Goal: Task Accomplishment & Management: Use online tool/utility

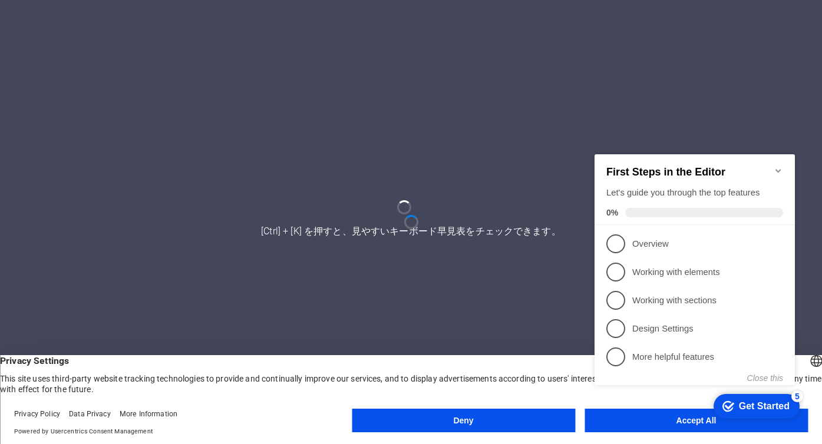
click at [521, 425] on button "Deny" at bounding box center [463, 421] width 223 height 24
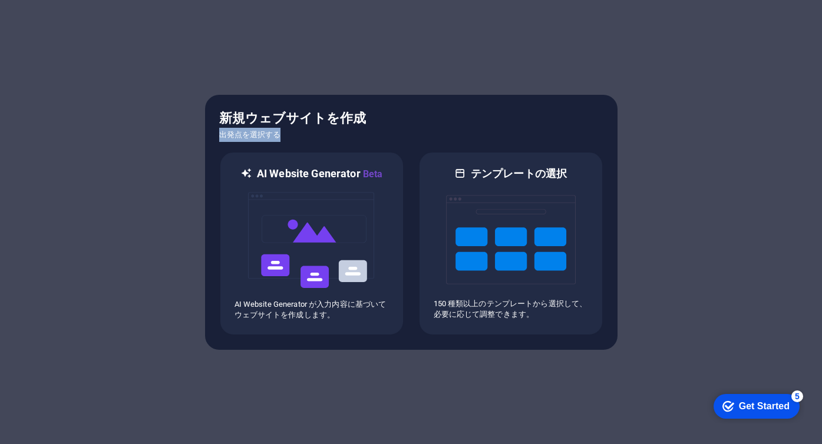
drag, startPoint x: 502, startPoint y: 123, endPoint x: 386, endPoint y: 133, distance: 116.4
click at [386, 133] on div "新規ウェブサイトを作成 出発点を選択する" at bounding box center [411, 125] width 384 height 33
click at [386, 133] on h6 "出発点を選択する" at bounding box center [411, 135] width 384 height 14
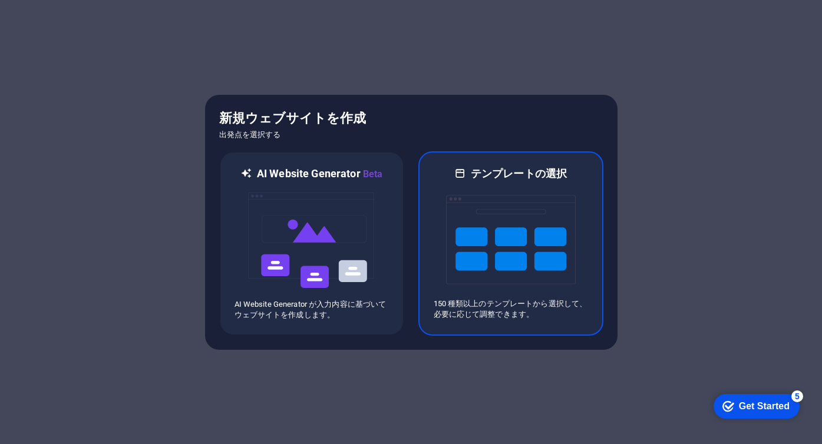
click at [488, 169] on h6 "テンプレートの選択" at bounding box center [519, 174] width 96 height 14
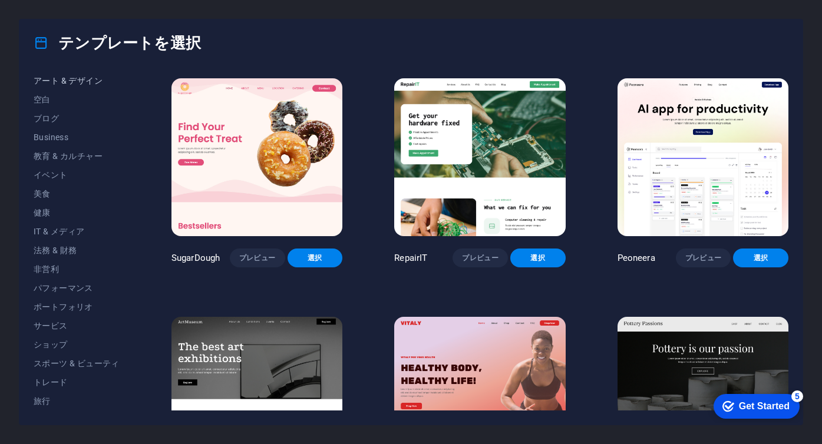
scroll to position [155, 0]
click at [75, 365] on span "トレード" at bounding box center [77, 363] width 86 height 9
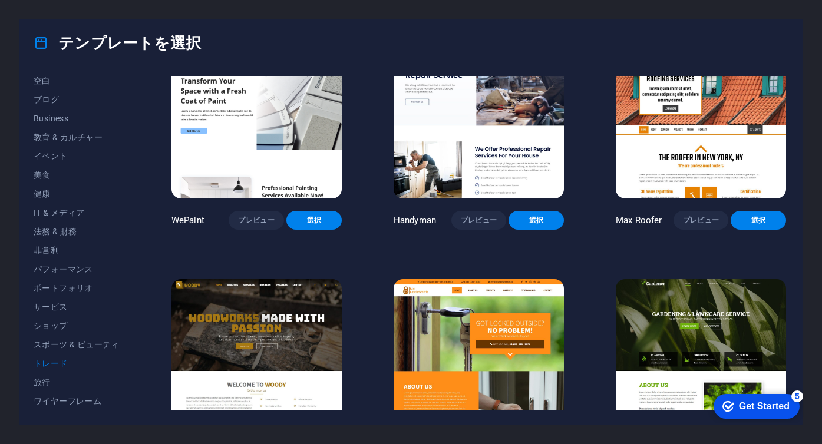
scroll to position [0, 0]
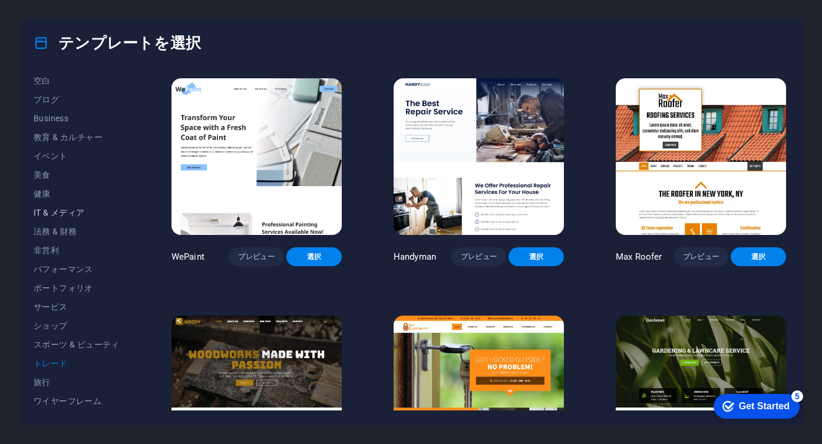
click at [47, 211] on span "IT & メディア" at bounding box center [77, 212] width 86 height 9
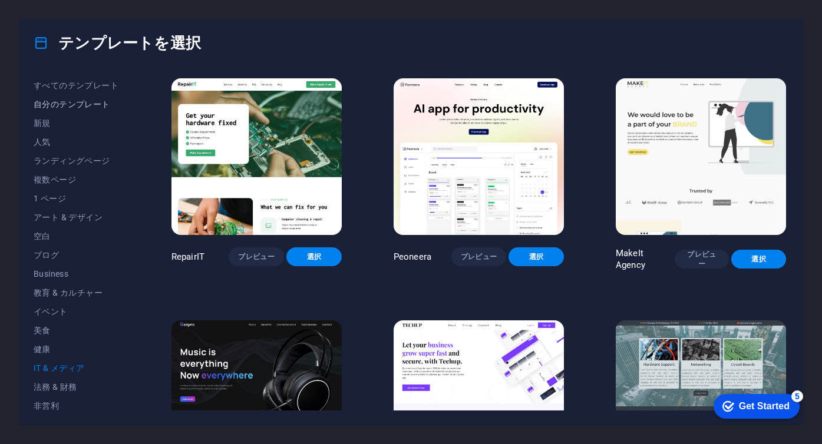
click at [76, 103] on span "自分のテンプレート" at bounding box center [77, 104] width 86 height 9
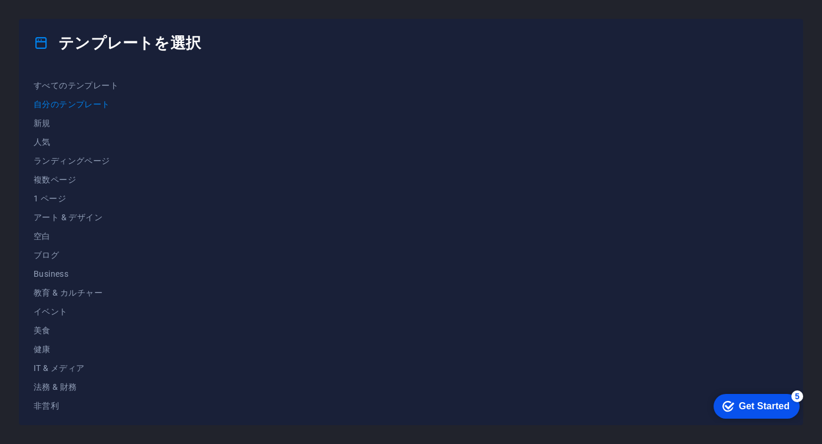
click at [295, 132] on div at bounding box center [478, 243] width 619 height 335
click at [85, 108] on span "自分のテンプレート" at bounding box center [77, 104] width 86 height 9
click at [52, 120] on span "新規" at bounding box center [77, 122] width 86 height 9
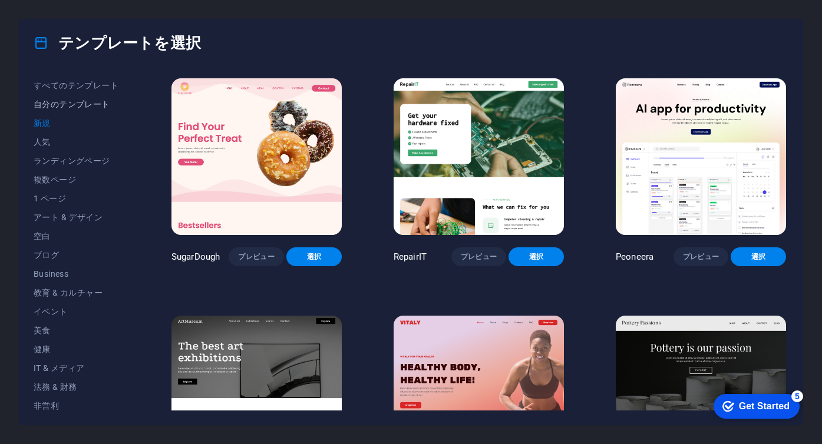
click at [70, 108] on span "自分のテンプレート" at bounding box center [77, 104] width 86 height 9
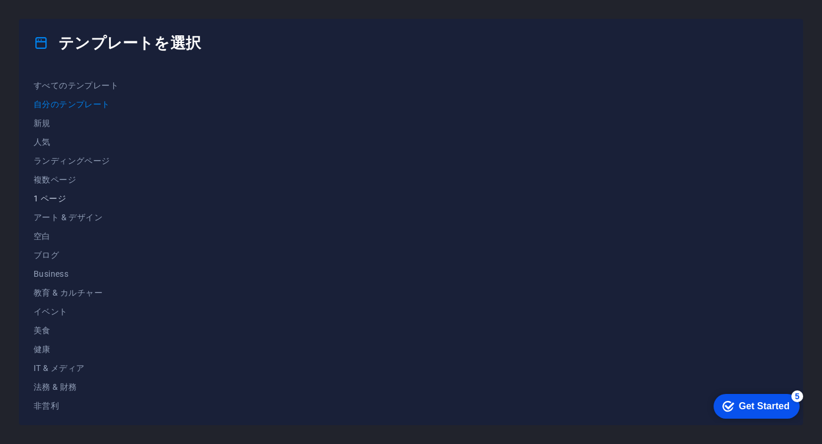
click at [63, 200] on span "1 ページ" at bounding box center [77, 198] width 86 height 9
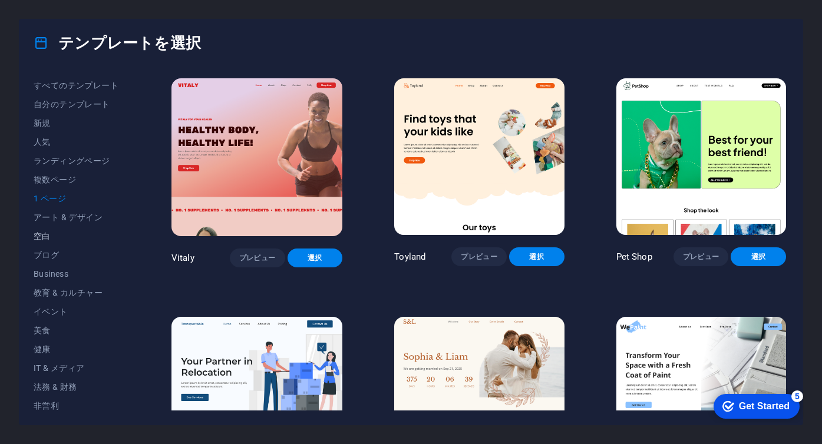
click at [62, 241] on button "空白" at bounding box center [77, 236] width 86 height 19
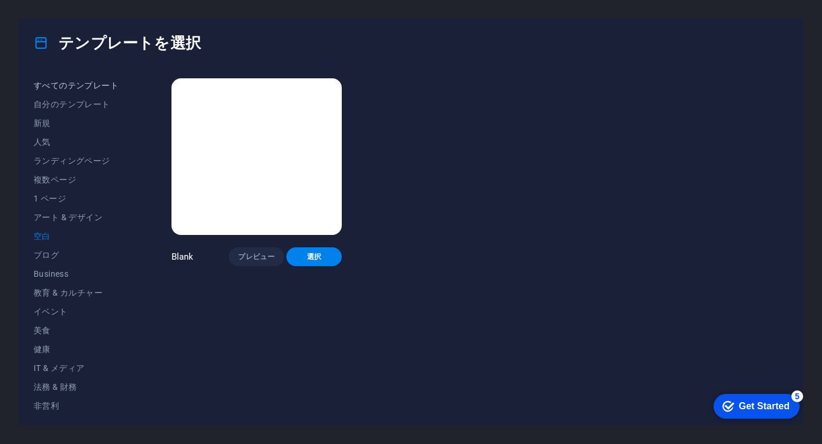
click at [76, 92] on button "すべてのテンプレート" at bounding box center [77, 85] width 86 height 19
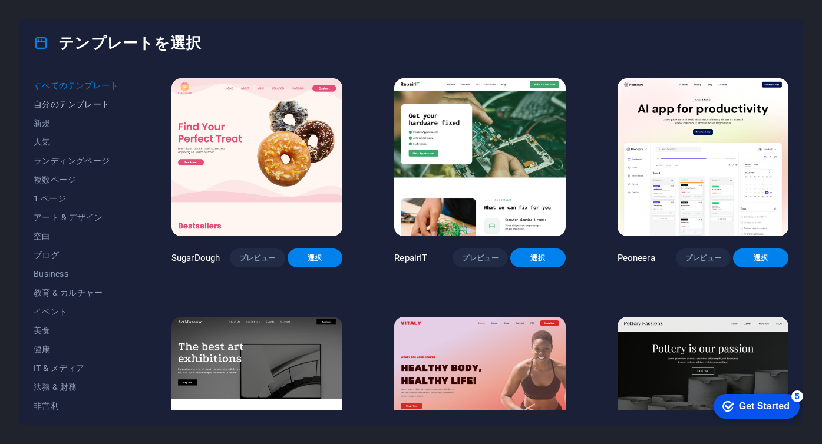
click at [76, 107] on span "自分のテンプレート" at bounding box center [77, 104] width 86 height 9
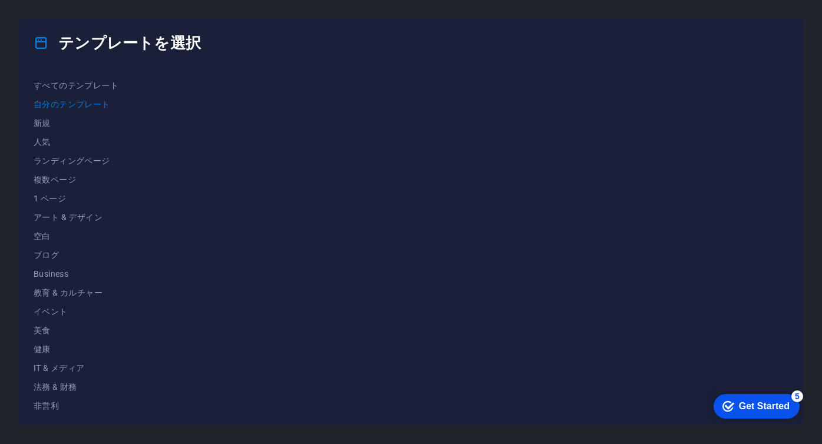
click at [47, 41] on icon at bounding box center [41, 42] width 15 height 15
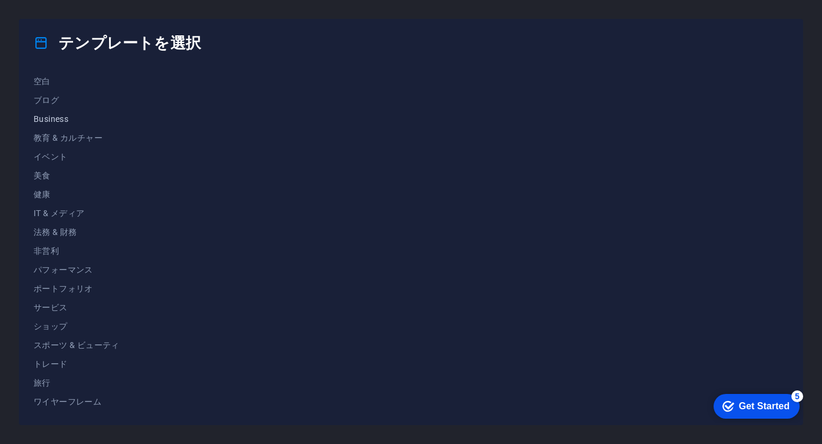
scroll to position [155, 0]
click at [67, 214] on span "IT & メディア" at bounding box center [77, 212] width 86 height 9
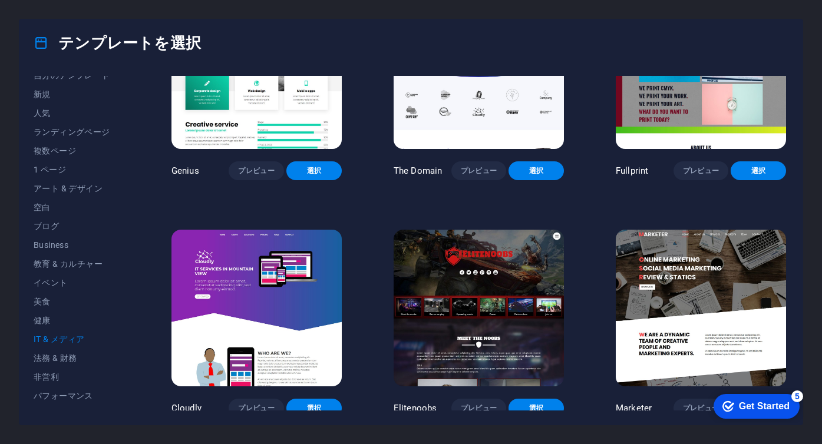
scroll to position [0, 0]
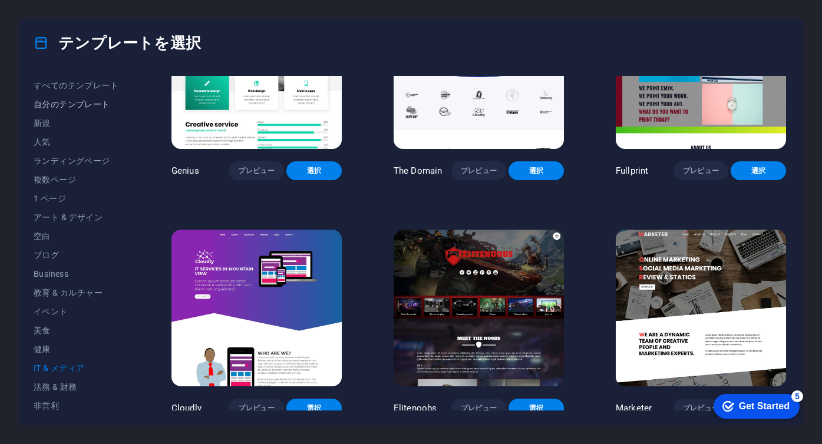
click at [67, 102] on span "自分のテンプレート" at bounding box center [77, 104] width 86 height 9
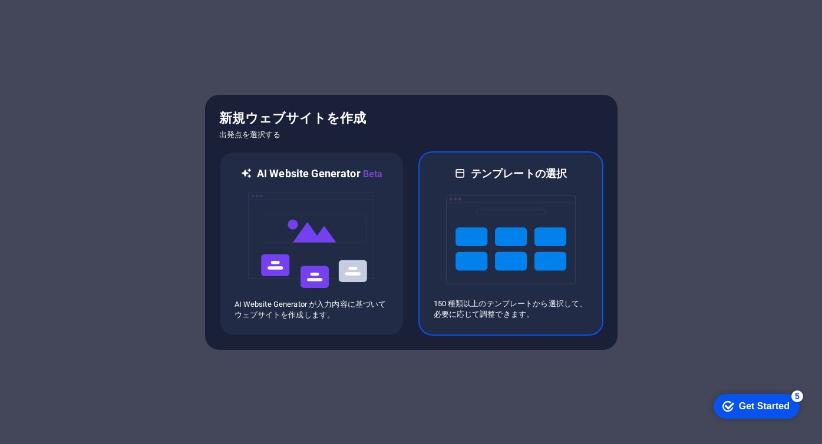
click at [437, 239] on div at bounding box center [510, 240] width 154 height 118
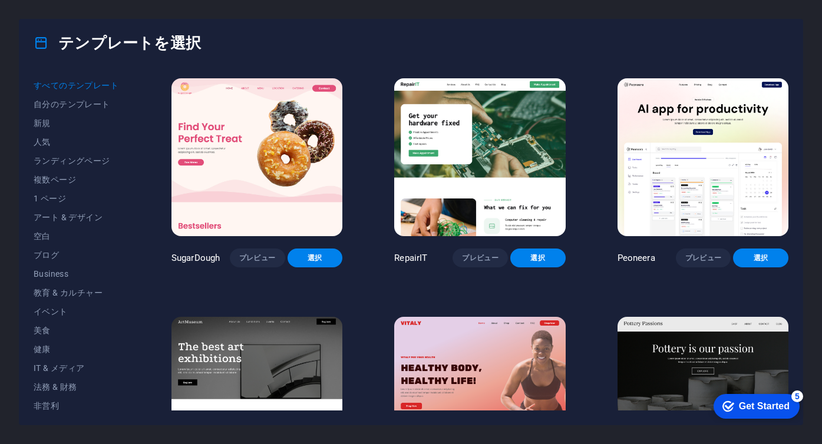
drag, startPoint x: 62, startPoint y: 41, endPoint x: 220, endPoint y: 40, distance: 158.4
click at [220, 40] on div "テンプレートを選択" at bounding box center [410, 42] width 783 height 47
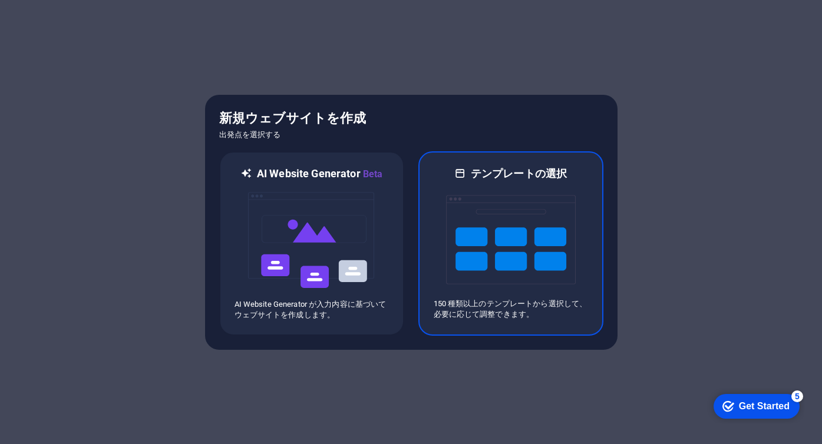
click at [499, 246] on img at bounding box center [511, 240] width 130 height 118
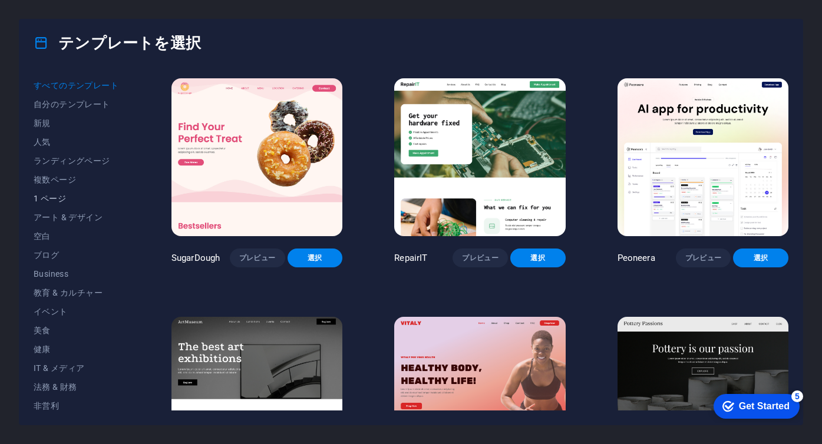
click at [60, 194] on span "1 ページ" at bounding box center [77, 198] width 86 height 9
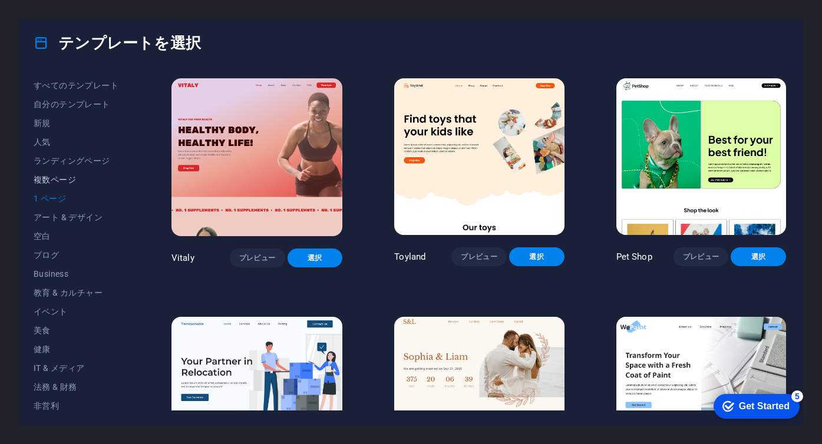
click at [59, 178] on span "複数ページ" at bounding box center [77, 179] width 86 height 9
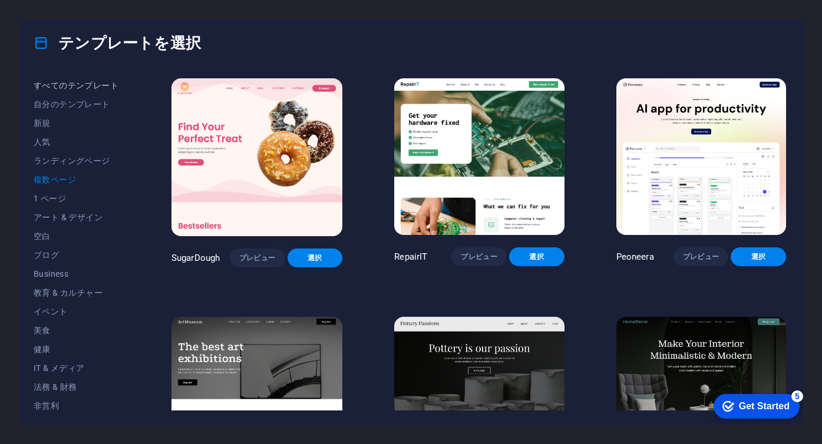
click at [44, 92] on button "すべてのテンプレート" at bounding box center [77, 85] width 86 height 19
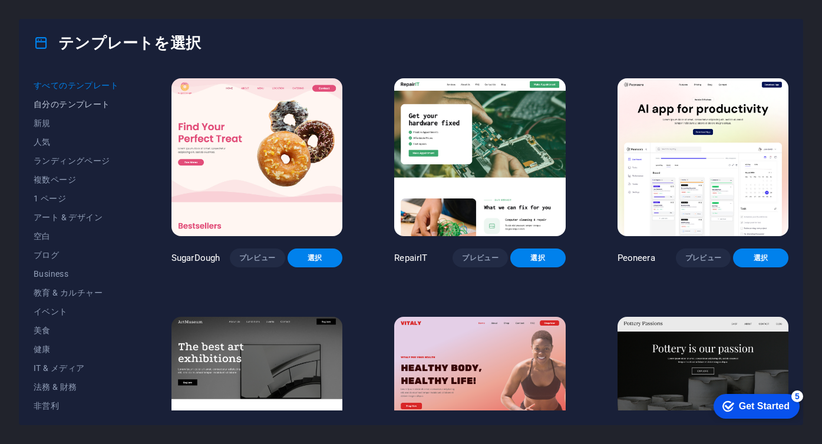
click at [51, 101] on span "自分のテンプレート" at bounding box center [77, 104] width 86 height 9
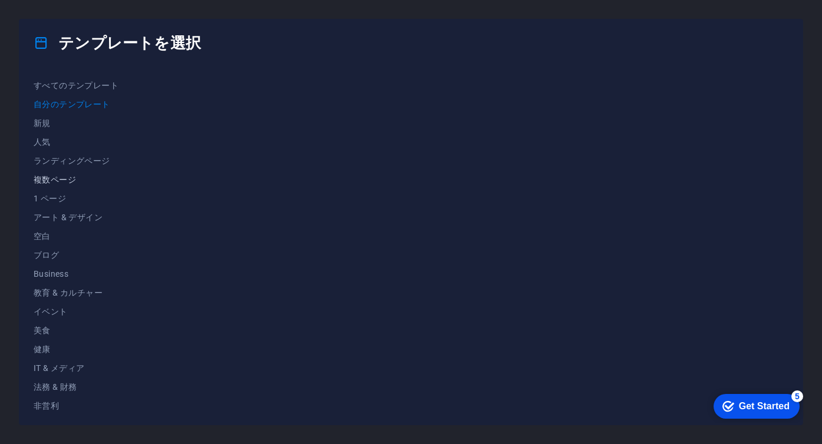
click at [83, 186] on button "複数ページ" at bounding box center [77, 179] width 86 height 19
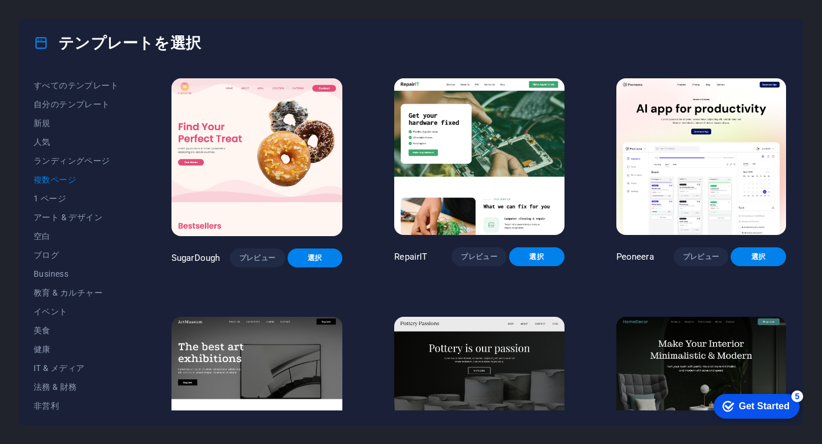
scroll to position [155, 0]
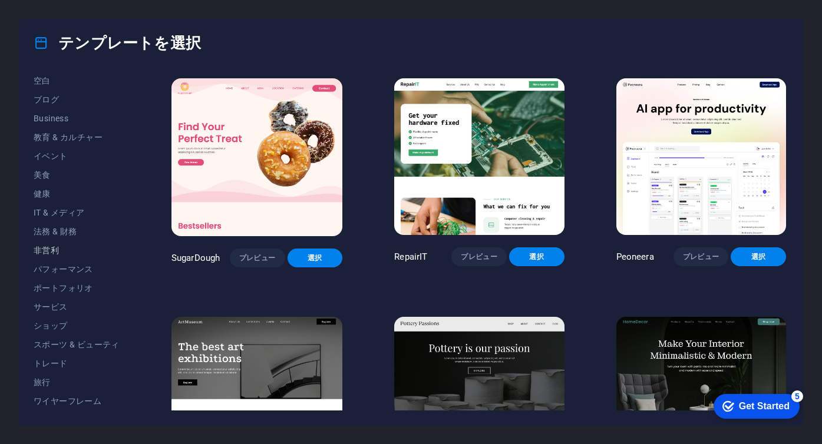
click at [57, 256] on button "非営利" at bounding box center [77, 250] width 86 height 19
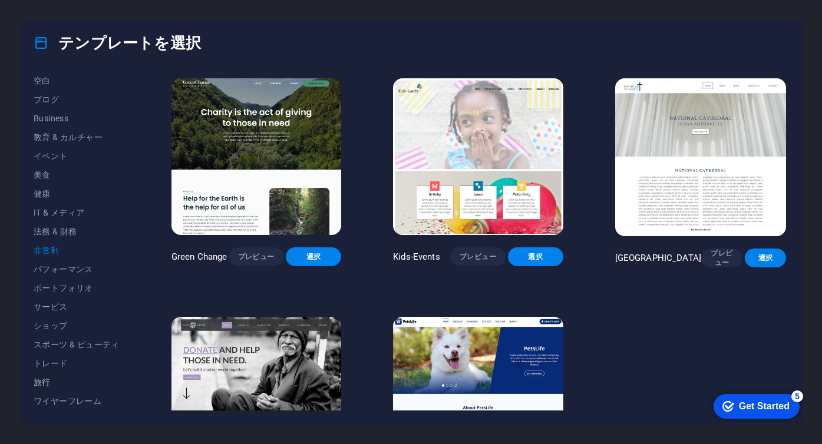
click at [47, 382] on span "旅行" at bounding box center [77, 382] width 86 height 9
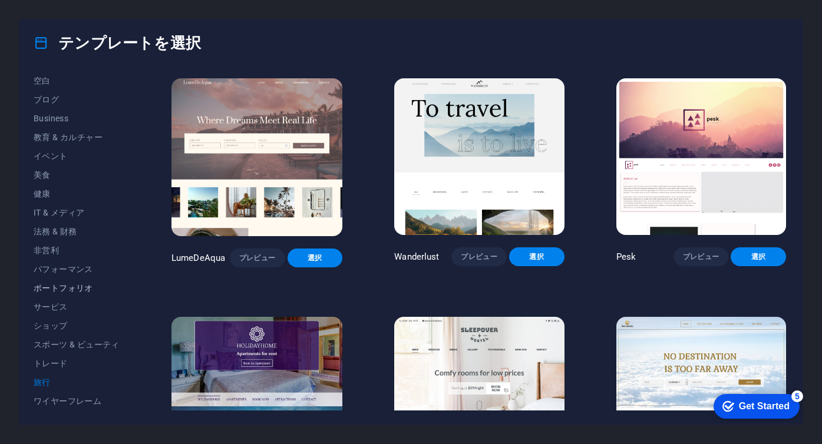
click at [61, 287] on span "ポートフォリオ" at bounding box center [77, 287] width 86 height 9
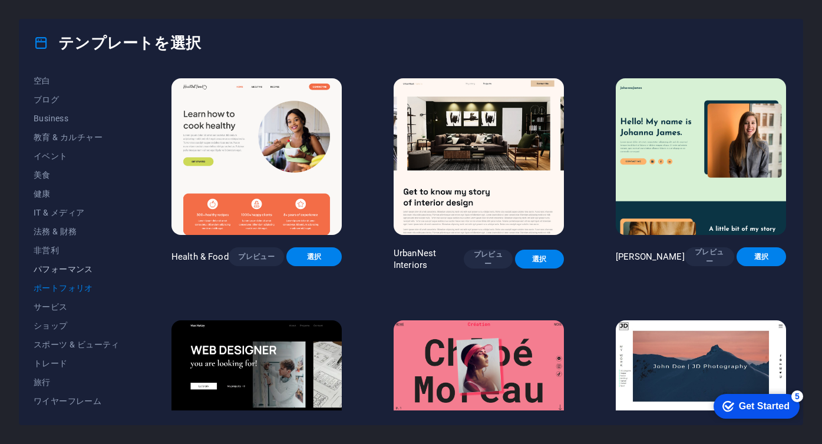
click at [60, 267] on span "パフォーマンス" at bounding box center [77, 268] width 86 height 9
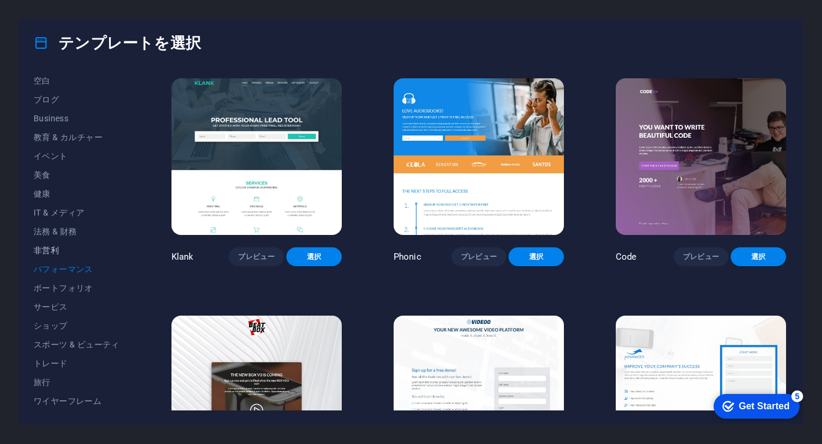
click at [56, 251] on span "非営利" at bounding box center [77, 250] width 86 height 9
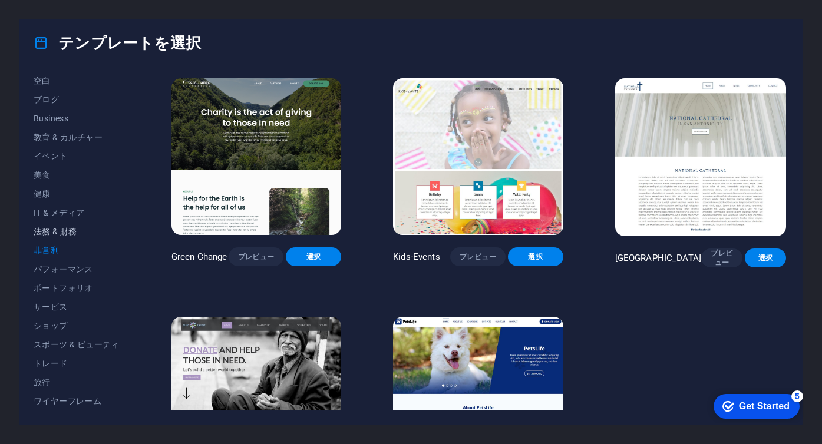
click at [52, 226] on button "法務 & 財務" at bounding box center [77, 231] width 86 height 19
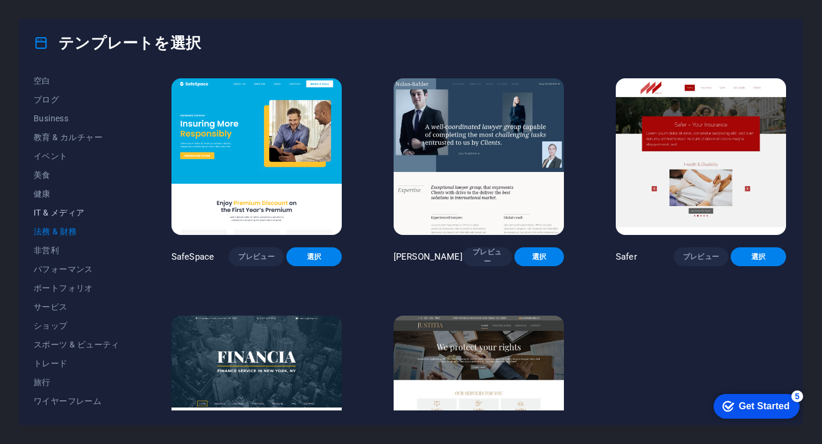
click at [51, 209] on span "IT & メディア" at bounding box center [77, 212] width 86 height 9
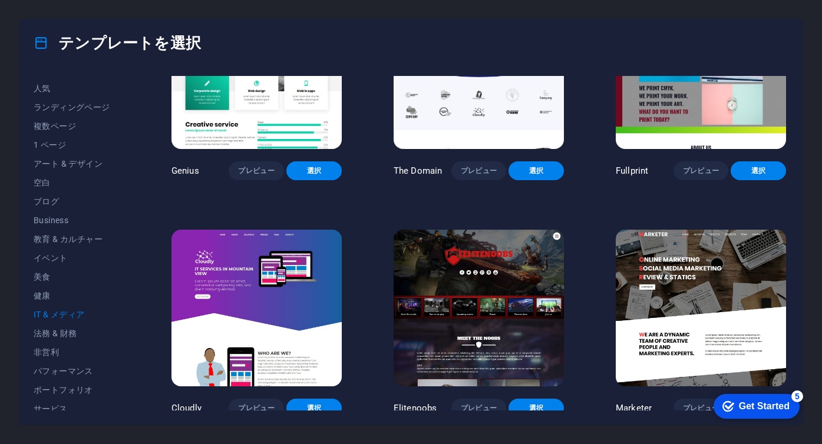
scroll to position [36, 0]
click at [59, 202] on span "空白" at bounding box center [77, 200] width 86 height 9
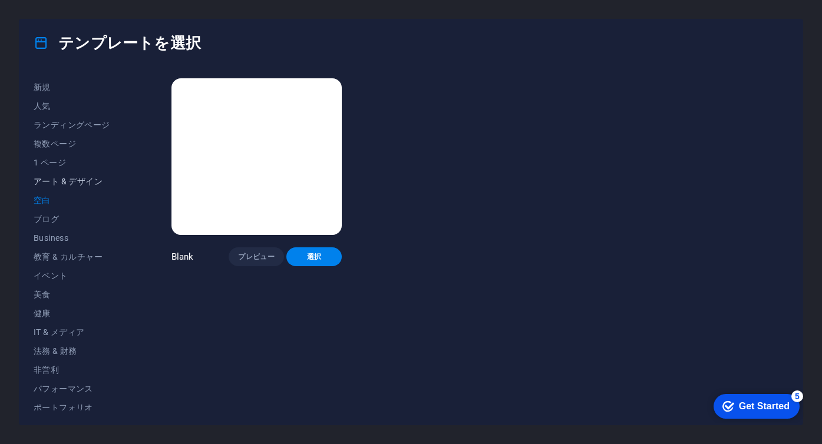
click at [67, 180] on span "アート & デザイン" at bounding box center [77, 181] width 86 height 9
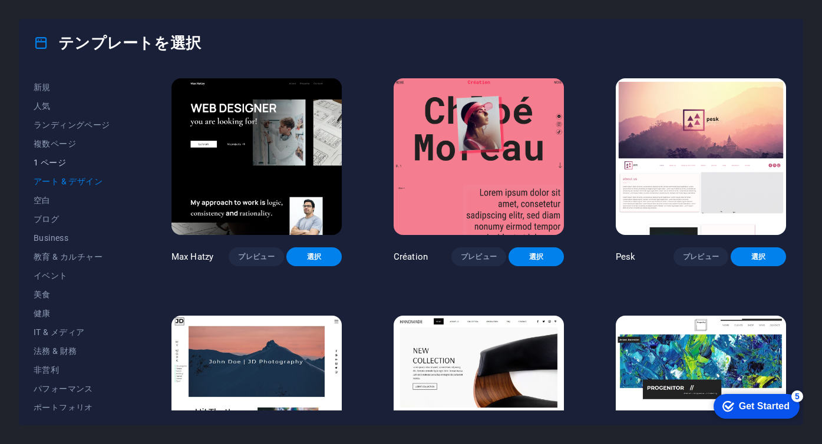
click at [58, 161] on span "1 ページ" at bounding box center [77, 162] width 86 height 9
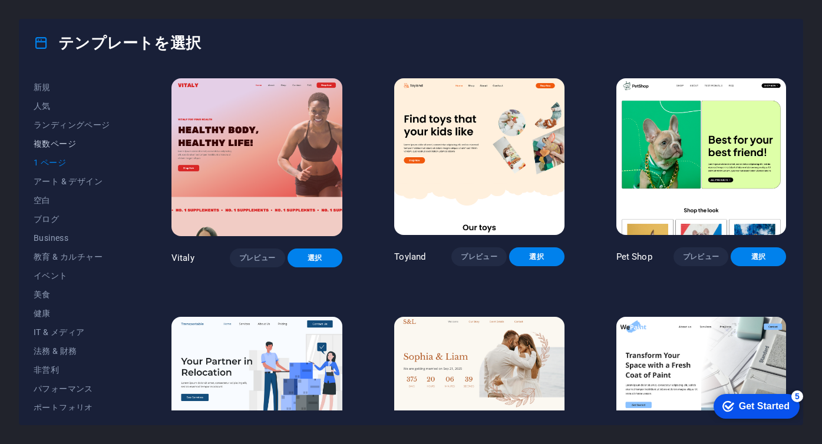
click at [52, 135] on button "複数ページ" at bounding box center [77, 143] width 86 height 19
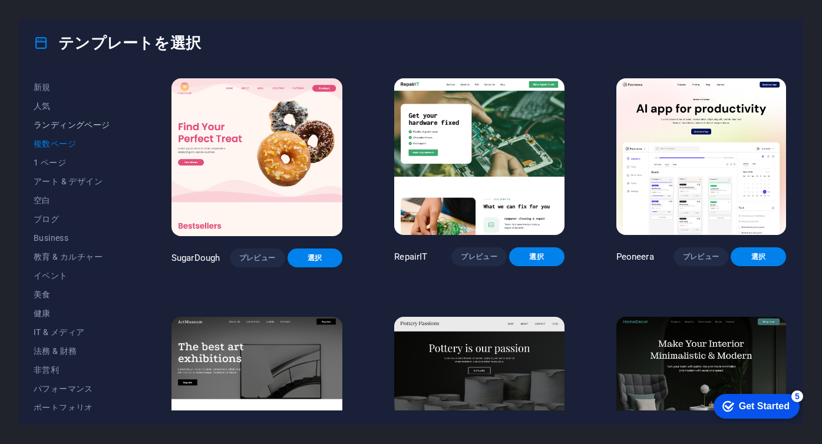
click at [47, 116] on button "ランディングページ" at bounding box center [77, 124] width 86 height 19
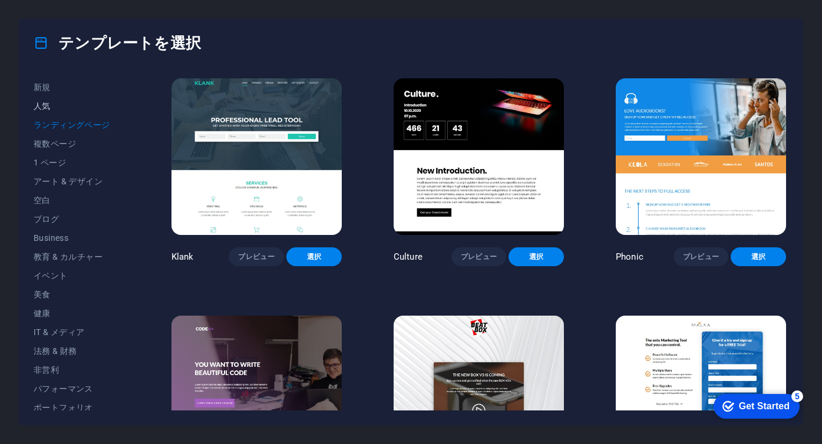
click at [41, 101] on span "人気" at bounding box center [77, 105] width 86 height 9
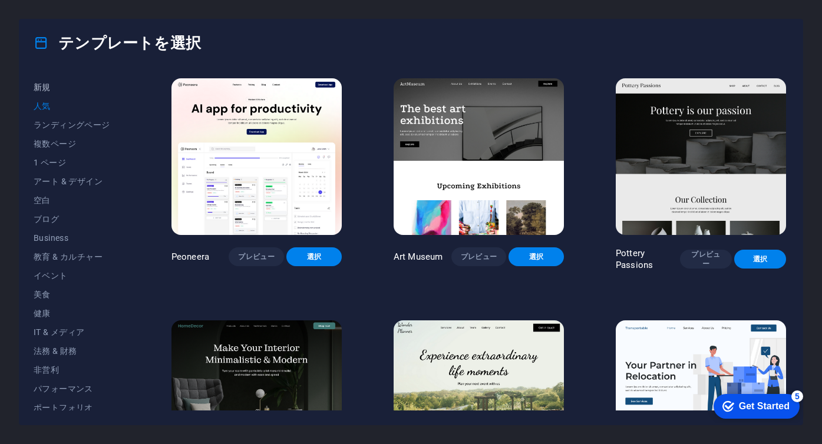
click at [38, 88] on span "新規" at bounding box center [77, 86] width 86 height 9
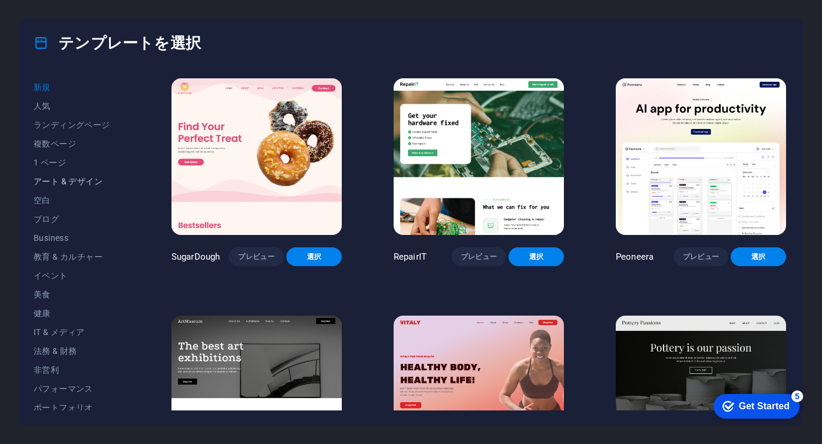
scroll to position [155, 0]
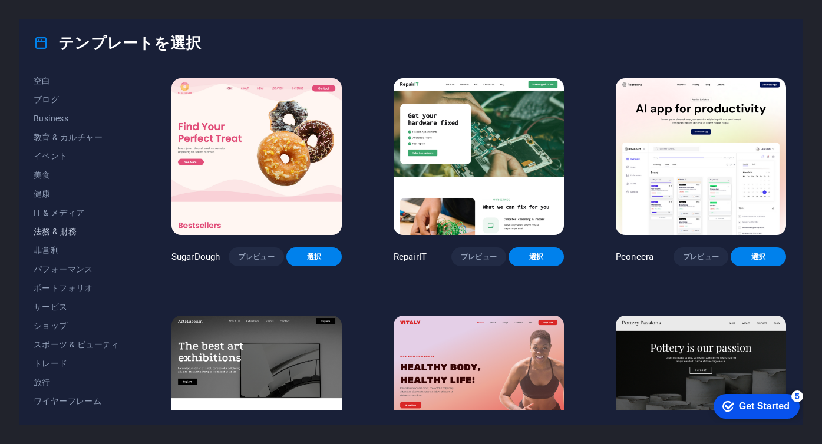
click at [74, 233] on span "法務 & 財務" at bounding box center [77, 231] width 86 height 9
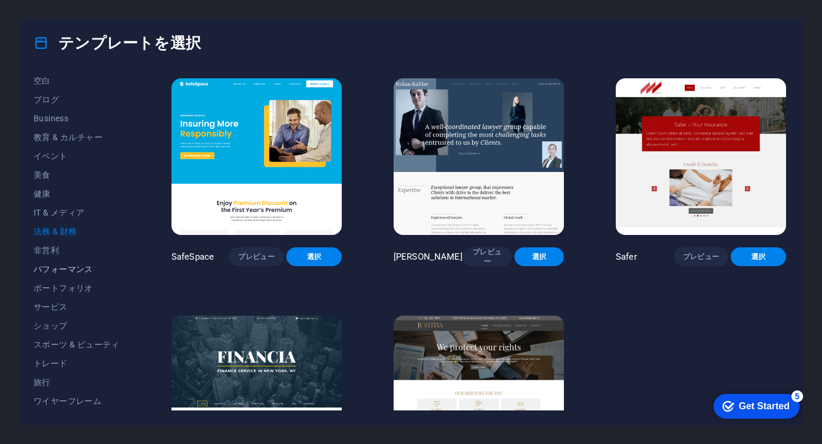
click at [68, 271] on span "パフォーマンス" at bounding box center [77, 268] width 86 height 9
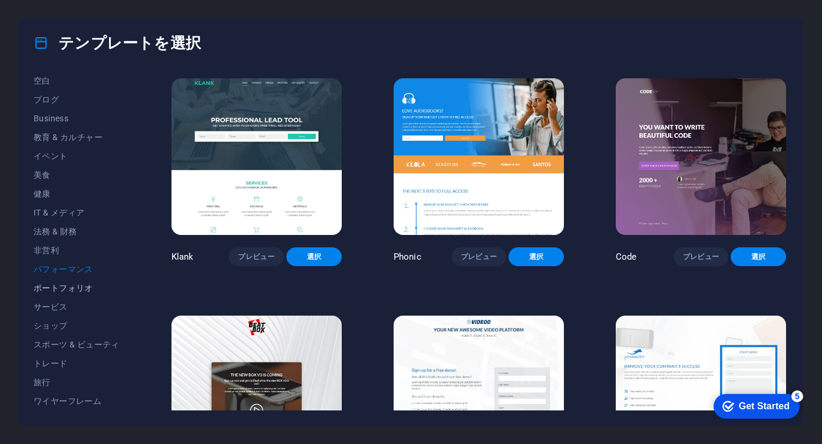
click at [72, 287] on span "ポートフォリオ" at bounding box center [77, 287] width 86 height 9
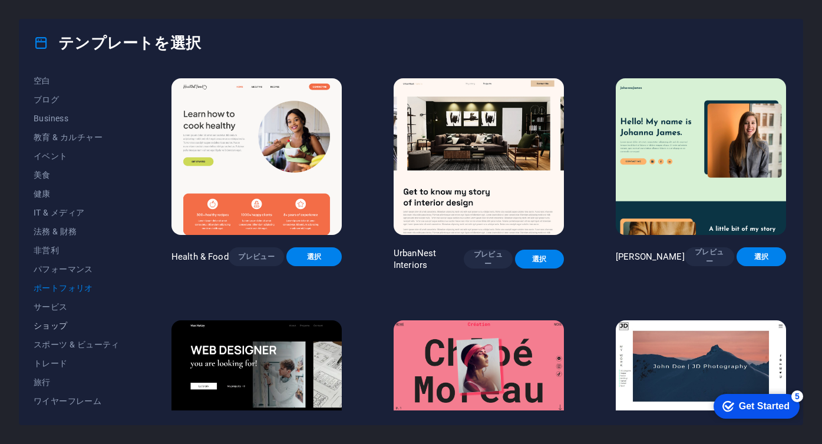
click at [72, 330] on button "ショップ" at bounding box center [77, 325] width 86 height 19
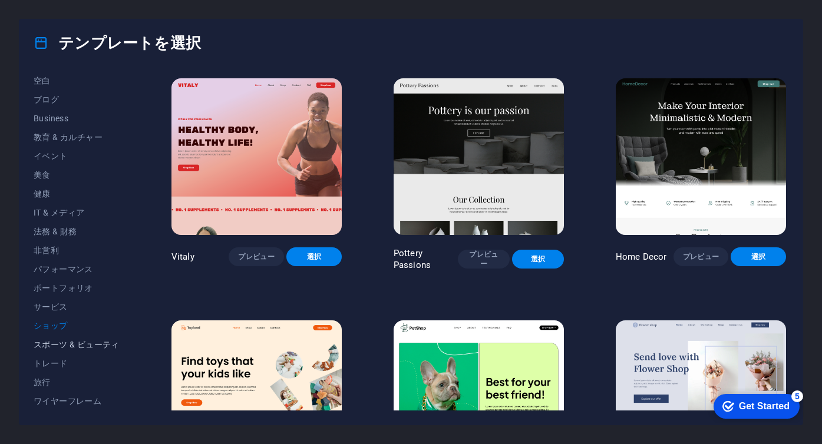
click at [75, 346] on span "スポーツ & ビューティ" at bounding box center [77, 344] width 86 height 9
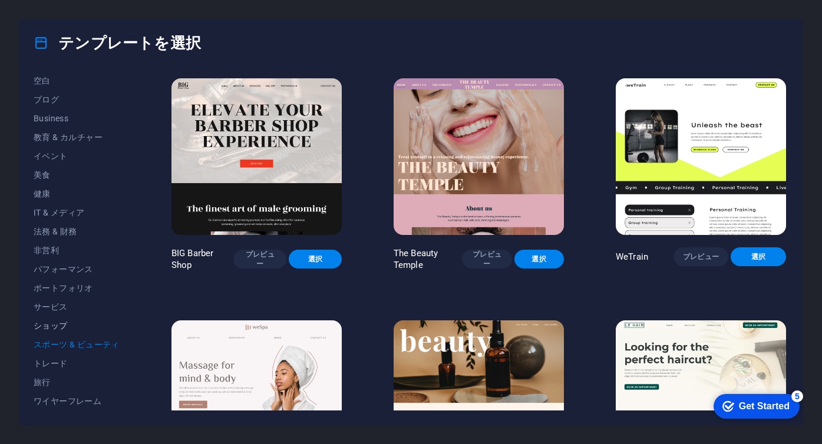
click at [65, 334] on button "ショップ" at bounding box center [77, 325] width 86 height 19
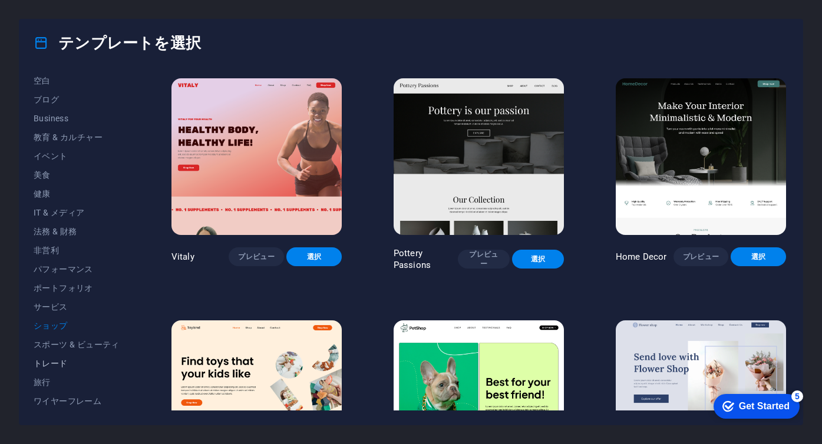
click at [68, 365] on span "トレード" at bounding box center [77, 363] width 86 height 9
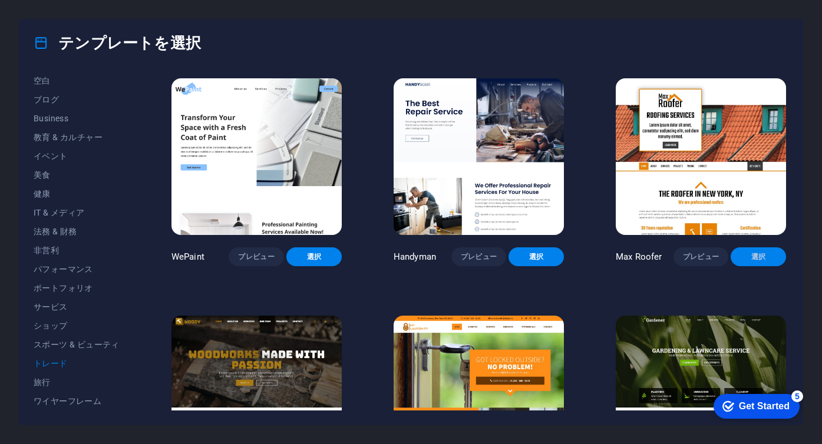
click at [758, 252] on span "選択" at bounding box center [758, 256] width 37 height 9
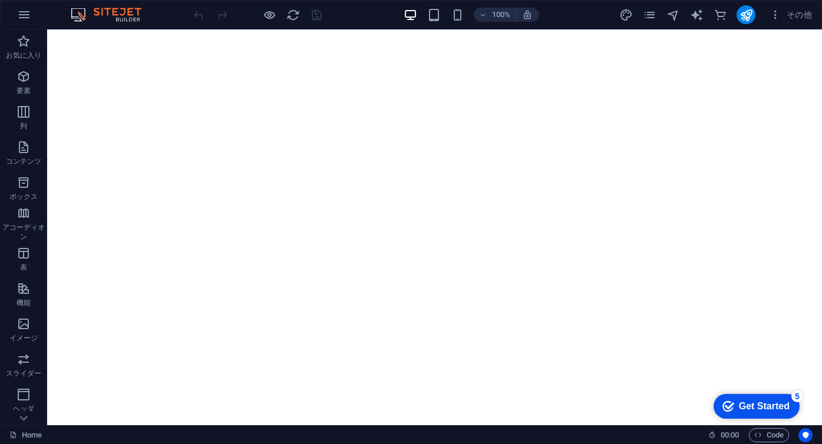
click at [762, 406] on div "Get Started" at bounding box center [764, 406] width 51 height 11
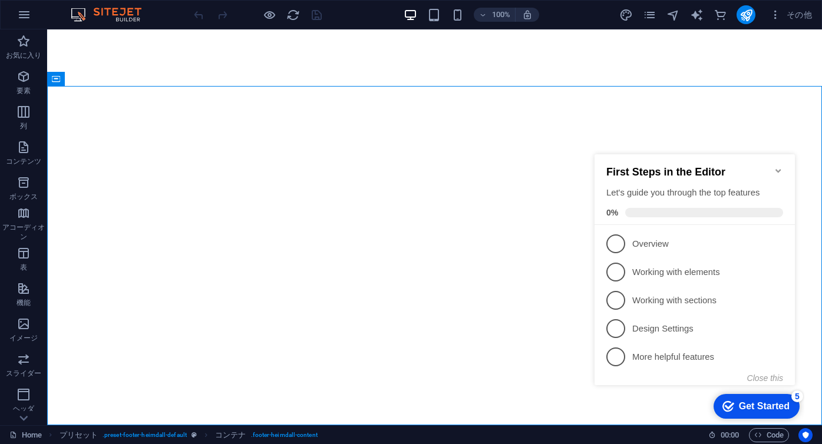
click at [774, 166] on icon "Minimize checklist" at bounding box center [777, 170] width 9 height 9
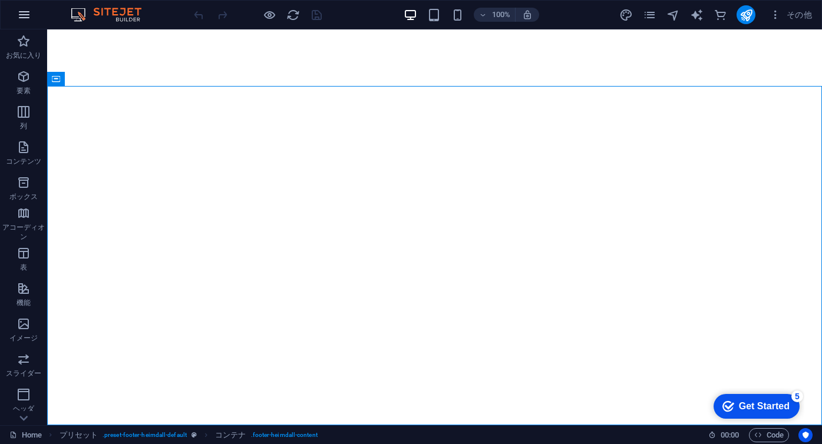
click at [24, 15] on icon "button" at bounding box center [24, 15] width 14 height 14
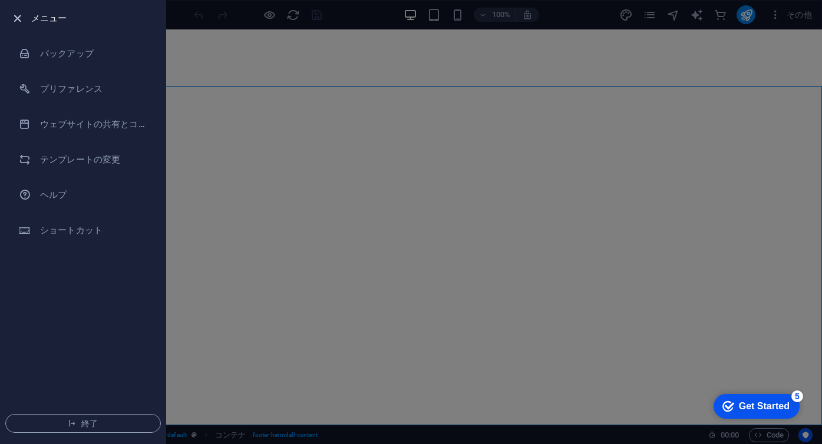
click at [18, 16] on icon "button" at bounding box center [18, 19] width 14 height 14
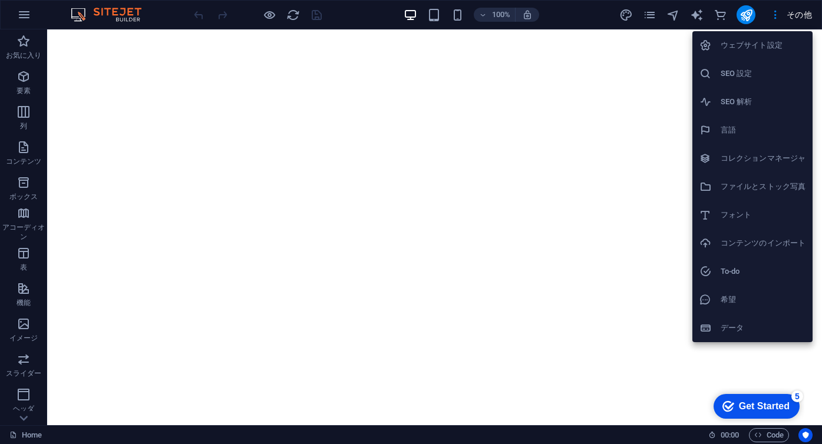
click at [562, 222] on div at bounding box center [411, 222] width 822 height 444
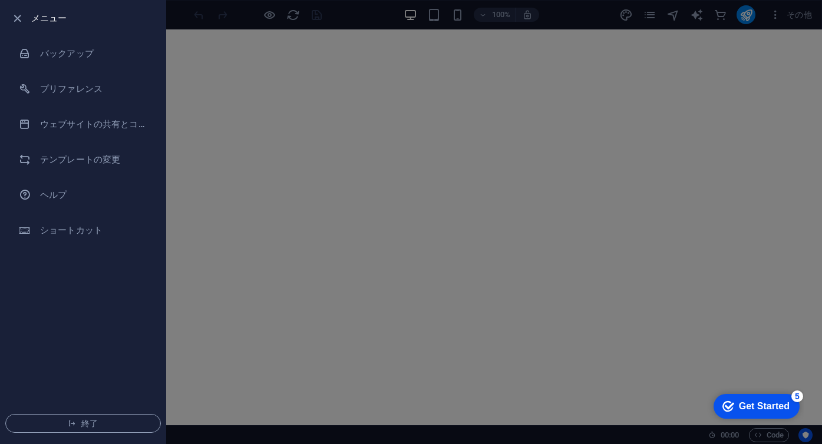
click at [273, 135] on div at bounding box center [411, 222] width 822 height 444
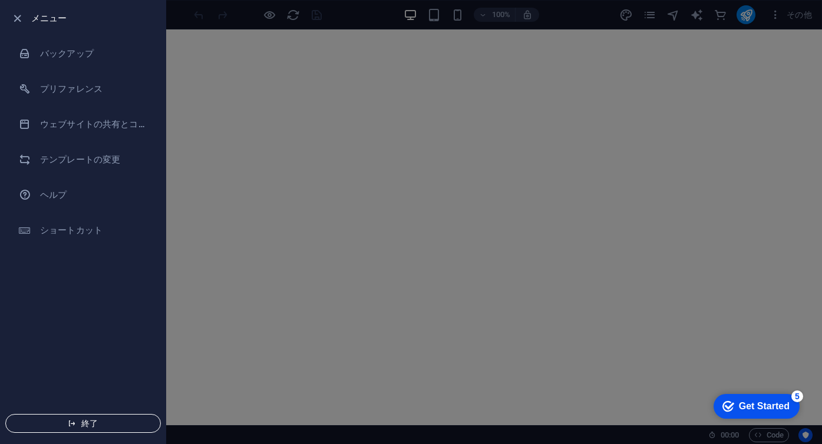
click at [120, 426] on span "終了" at bounding box center [82, 423] width 135 height 9
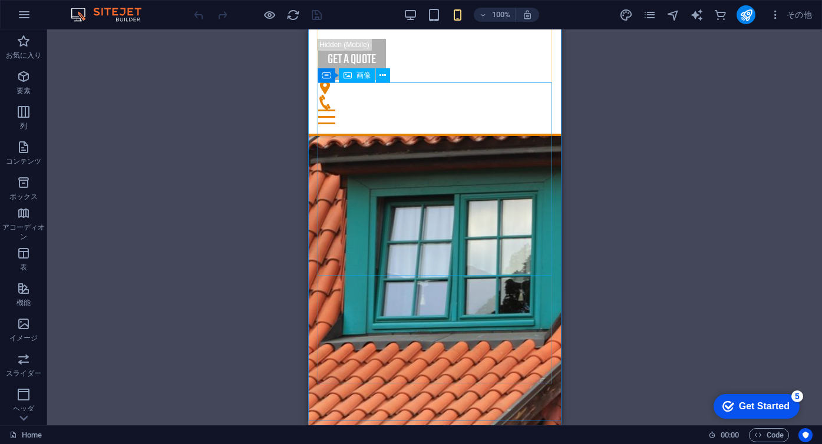
scroll to position [2776, 0]
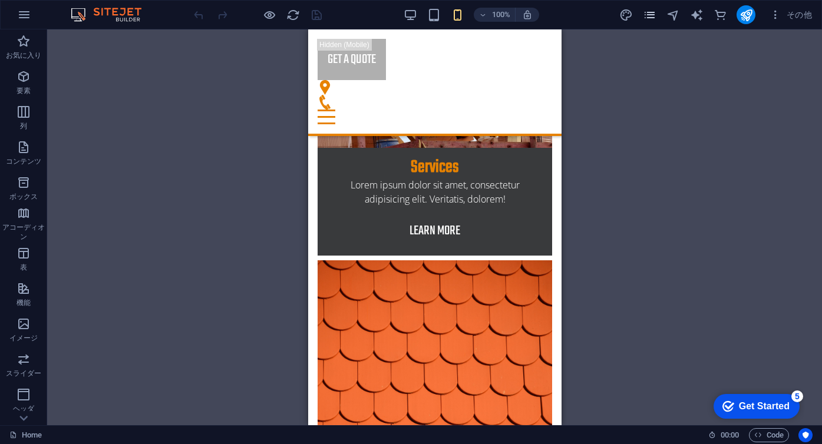
click at [647, 20] on icon "pages" at bounding box center [650, 15] width 14 height 14
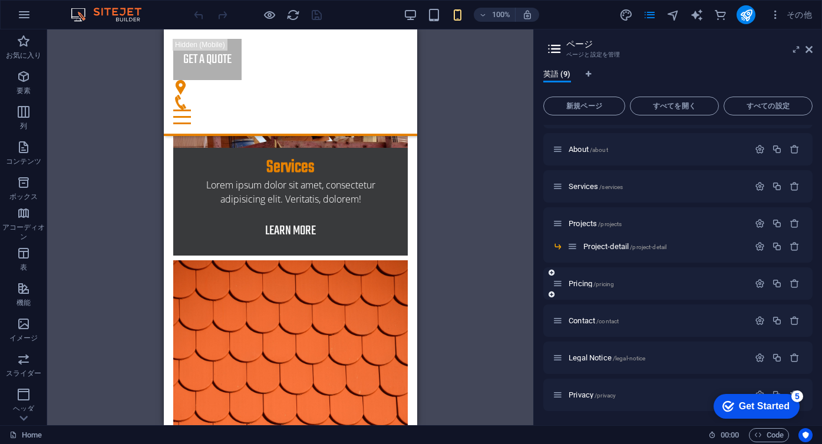
scroll to position [0, 0]
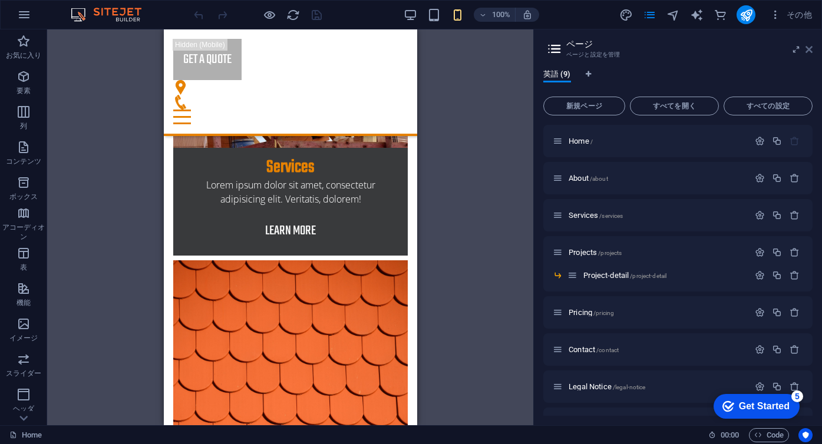
click at [807, 49] on icon at bounding box center [808, 49] width 7 height 9
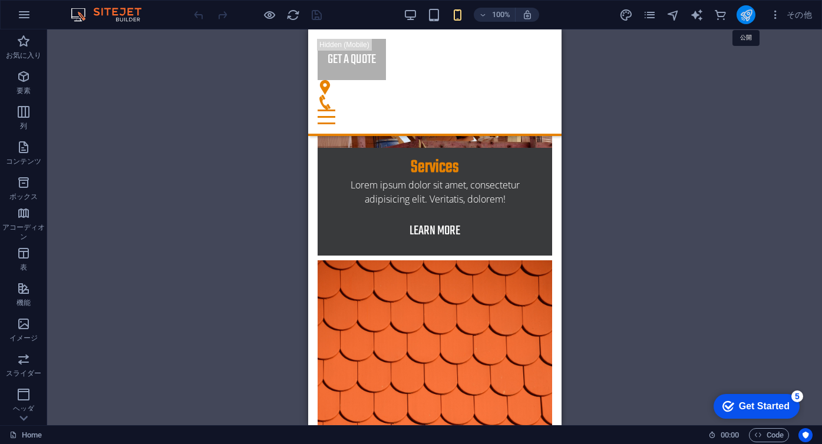
click at [744, 19] on icon "publish" at bounding box center [746, 15] width 14 height 14
